Goal: Transaction & Acquisition: Purchase product/service

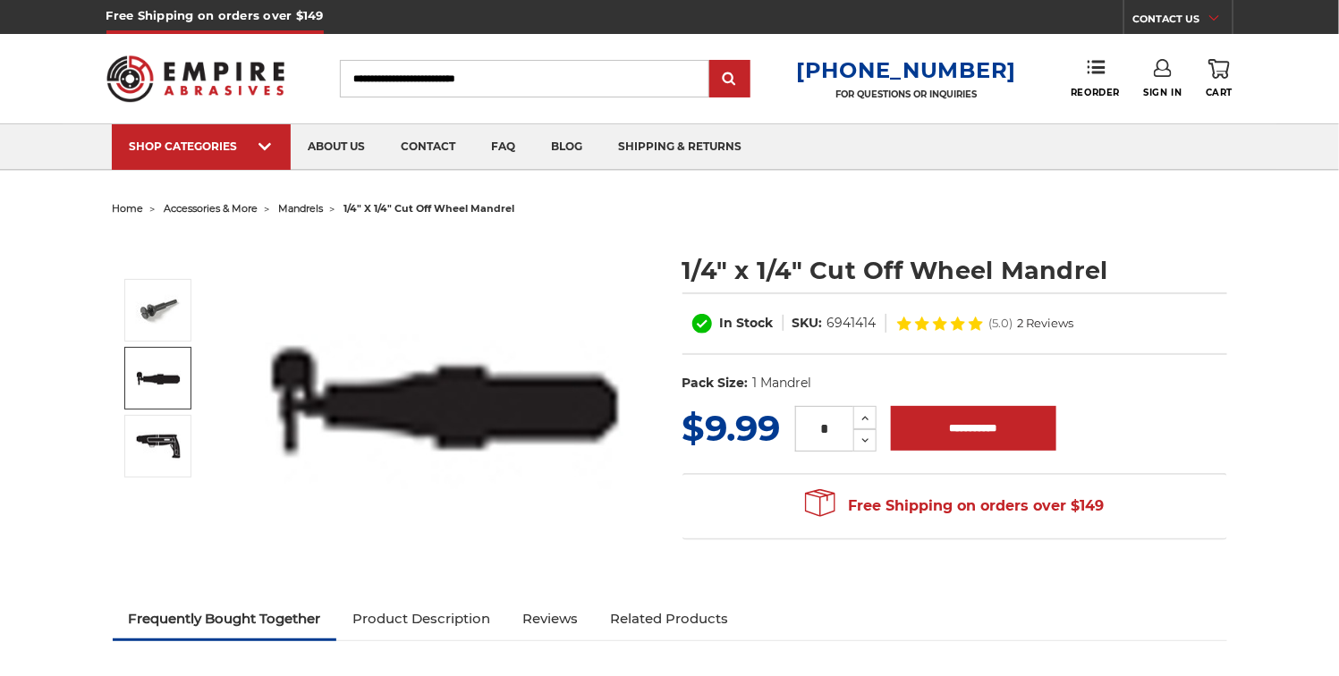
click at [147, 375] on img at bounding box center [158, 378] width 45 height 29
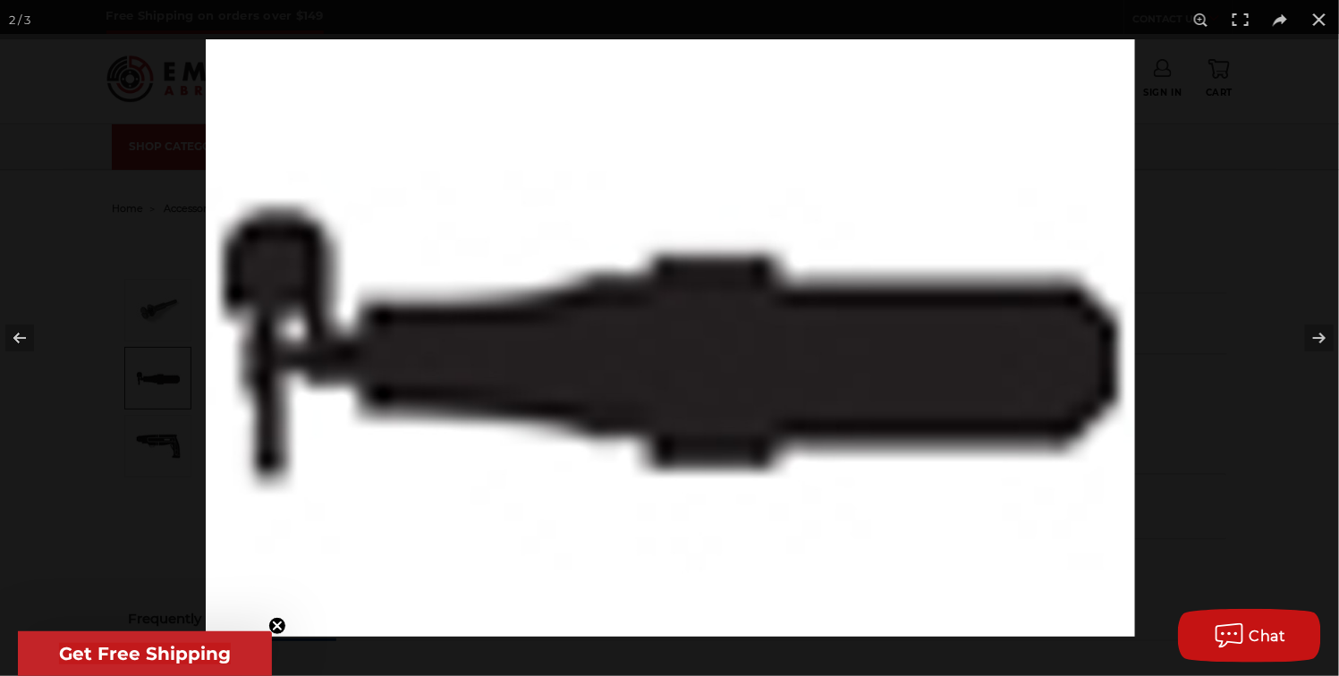
click at [829, 267] on img at bounding box center [671, 338] width 930 height 598
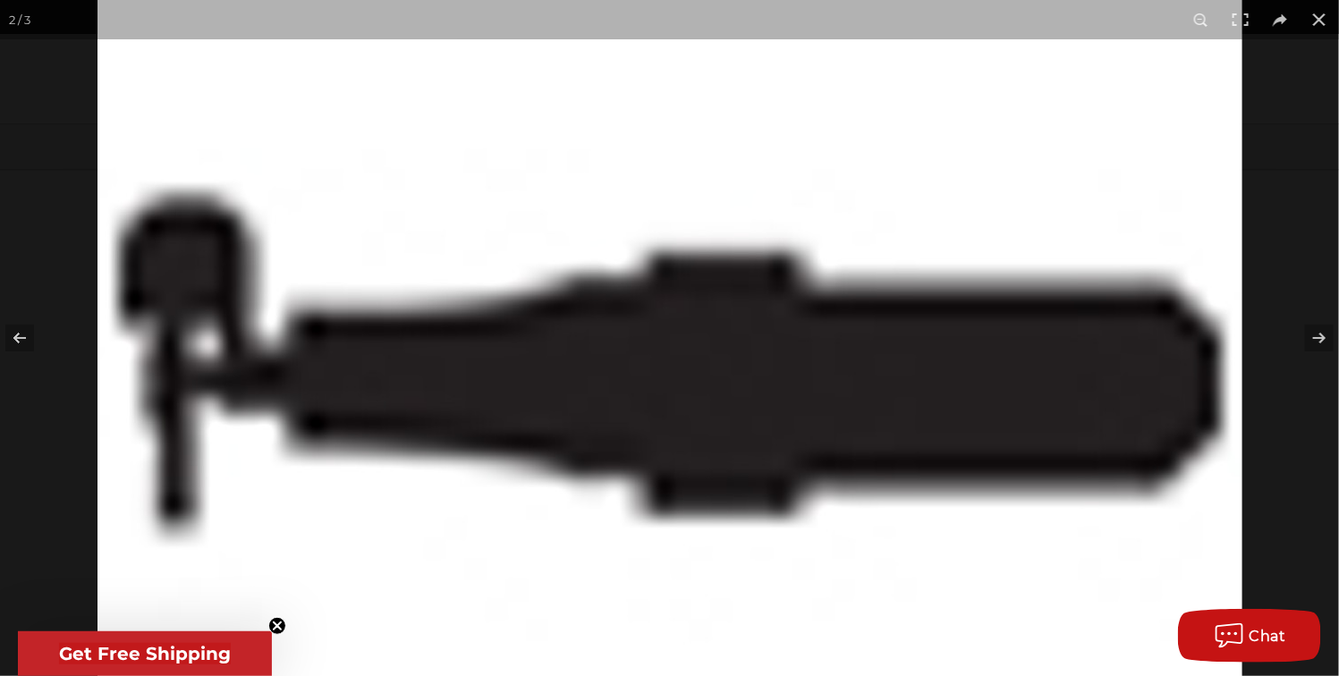
click at [827, 270] on img at bounding box center [670, 355] width 1145 height 736
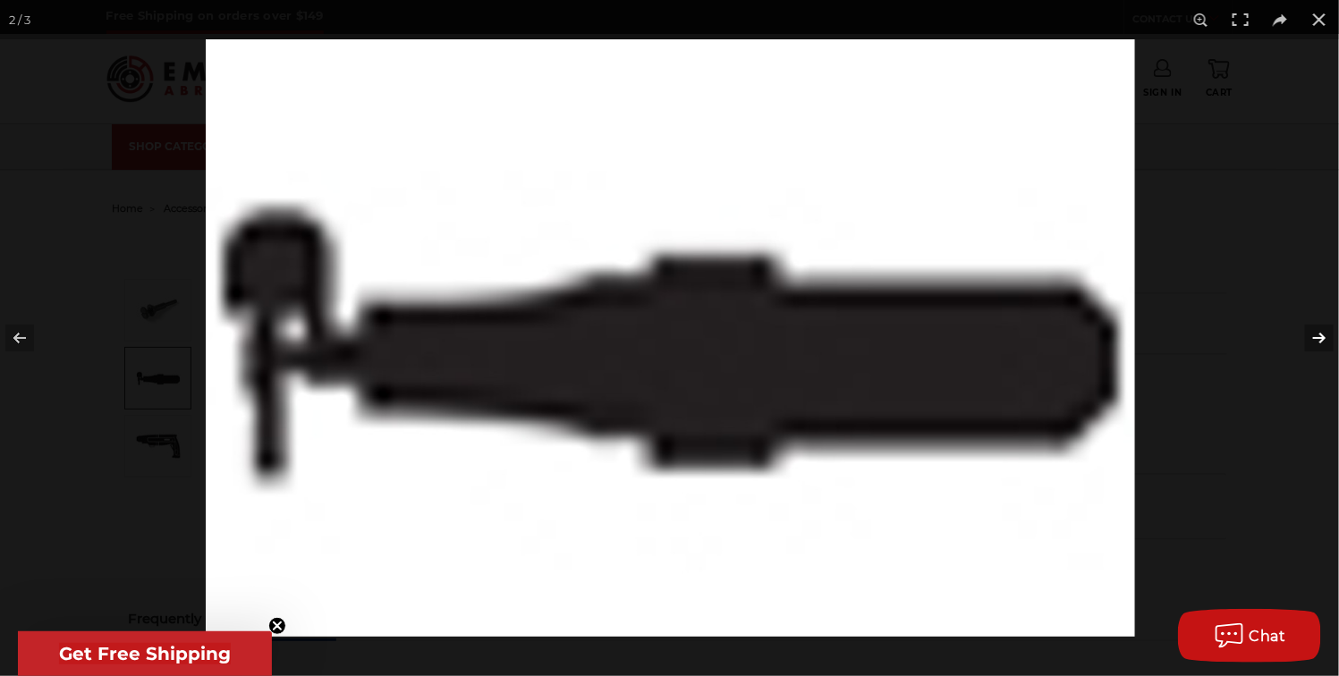
click at [1321, 335] on button at bounding box center [1308, 337] width 63 height 89
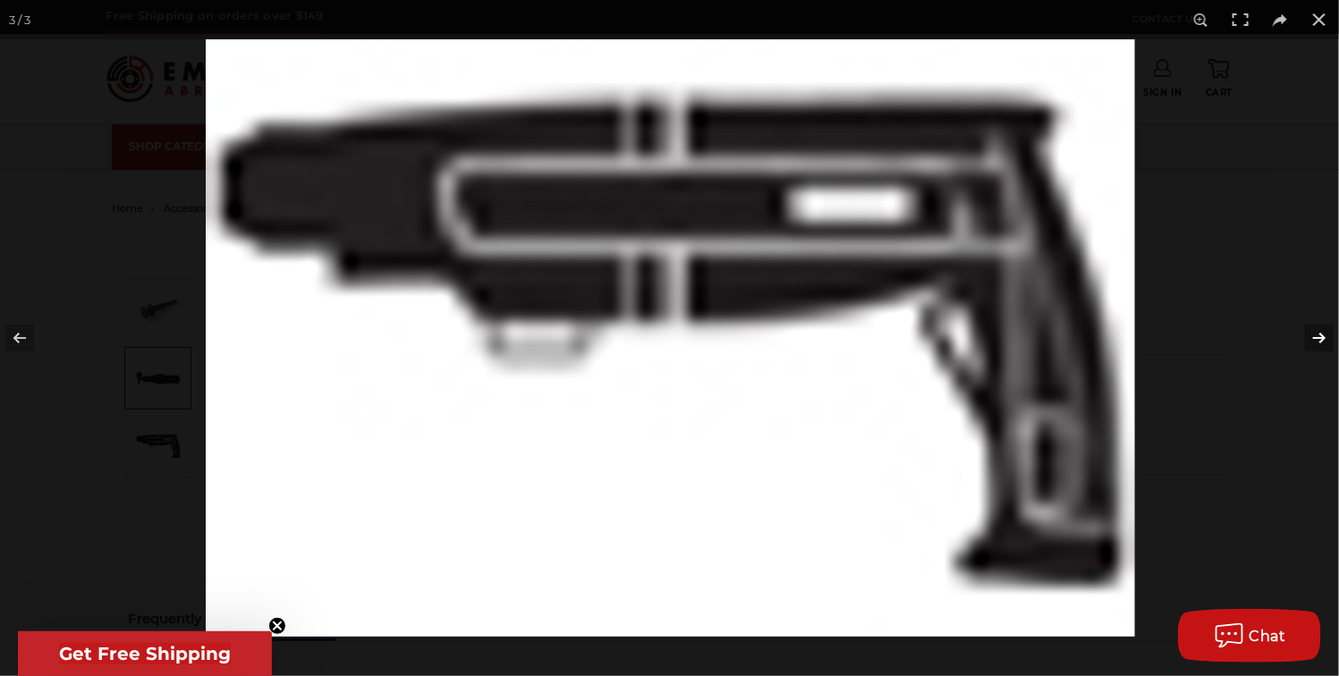
click at [1321, 335] on button at bounding box center [1308, 337] width 63 height 89
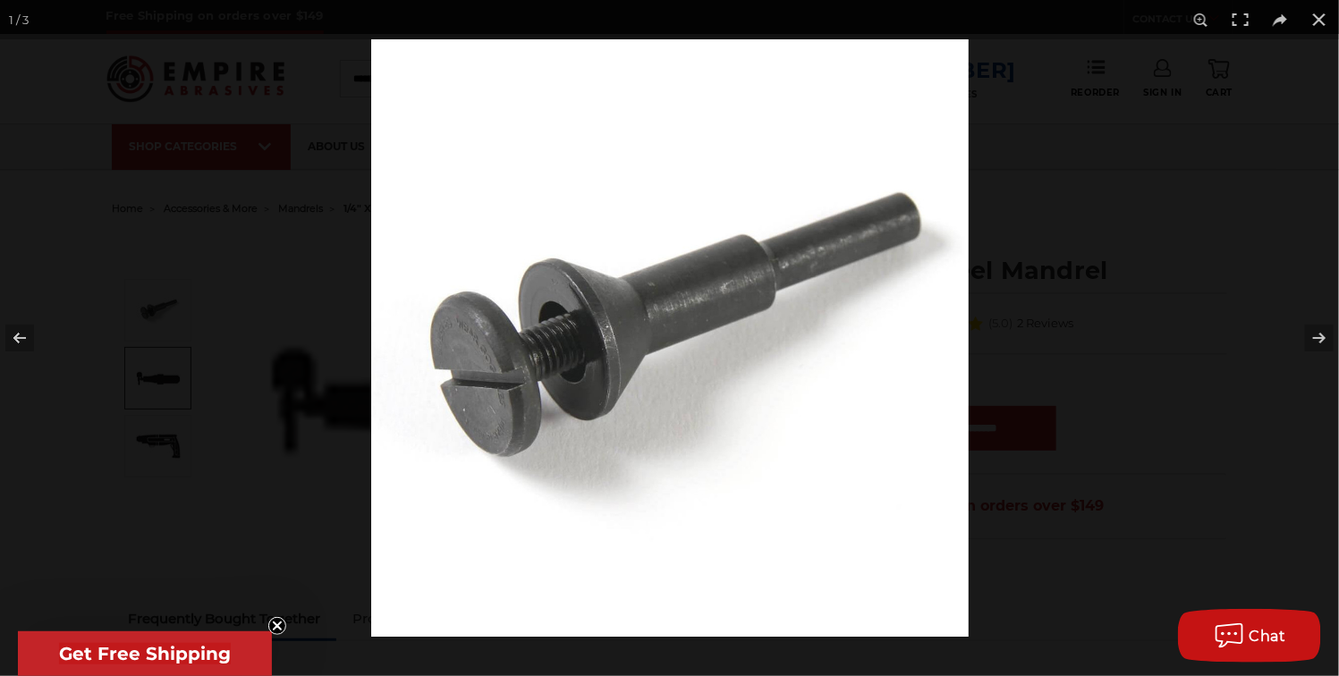
click at [572, 364] on img at bounding box center [670, 338] width 598 height 598
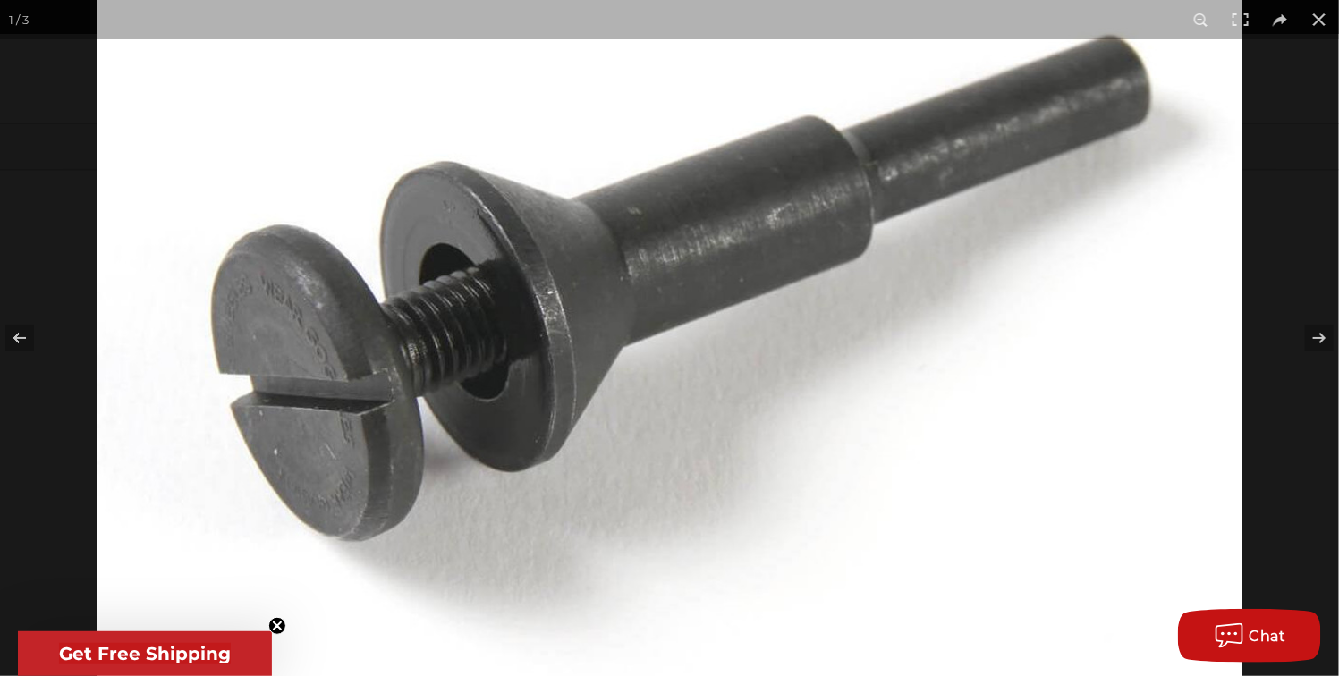
click at [511, 362] on img at bounding box center [670, 313] width 1145 height 1145
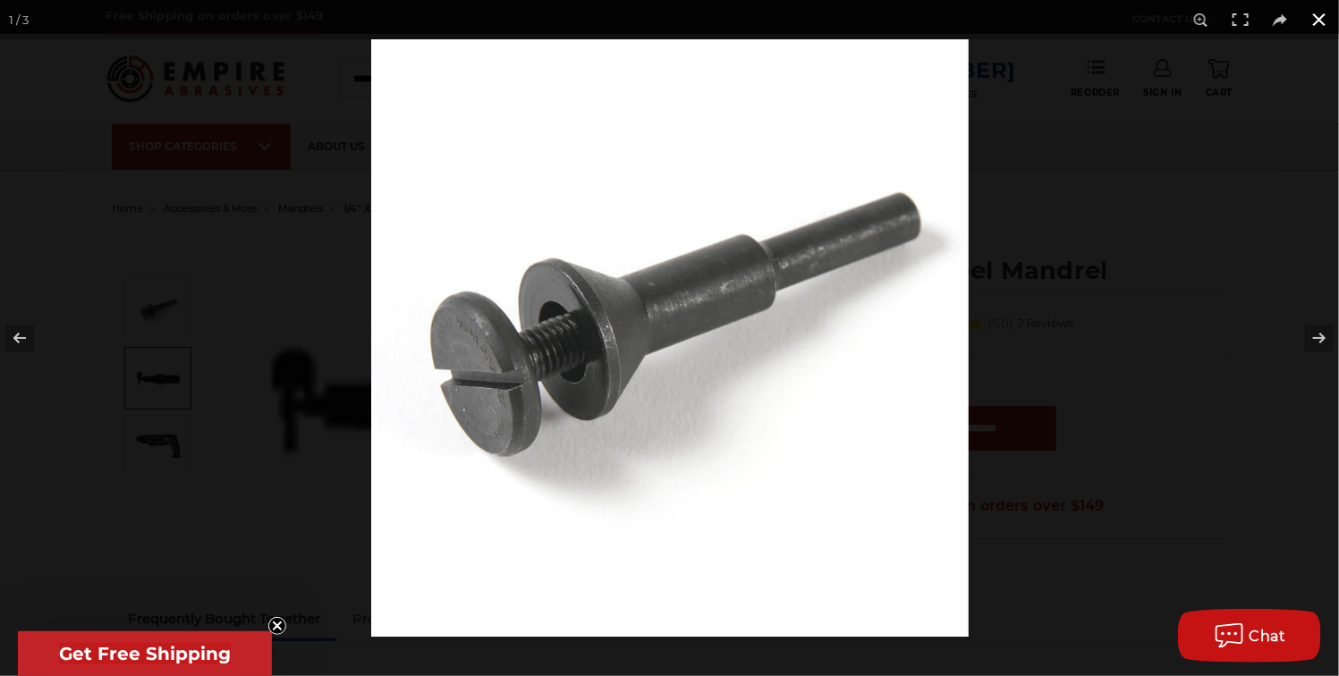
click at [1319, 18] on button at bounding box center [1319, 19] width 39 height 39
